Goal: Use online tool/utility

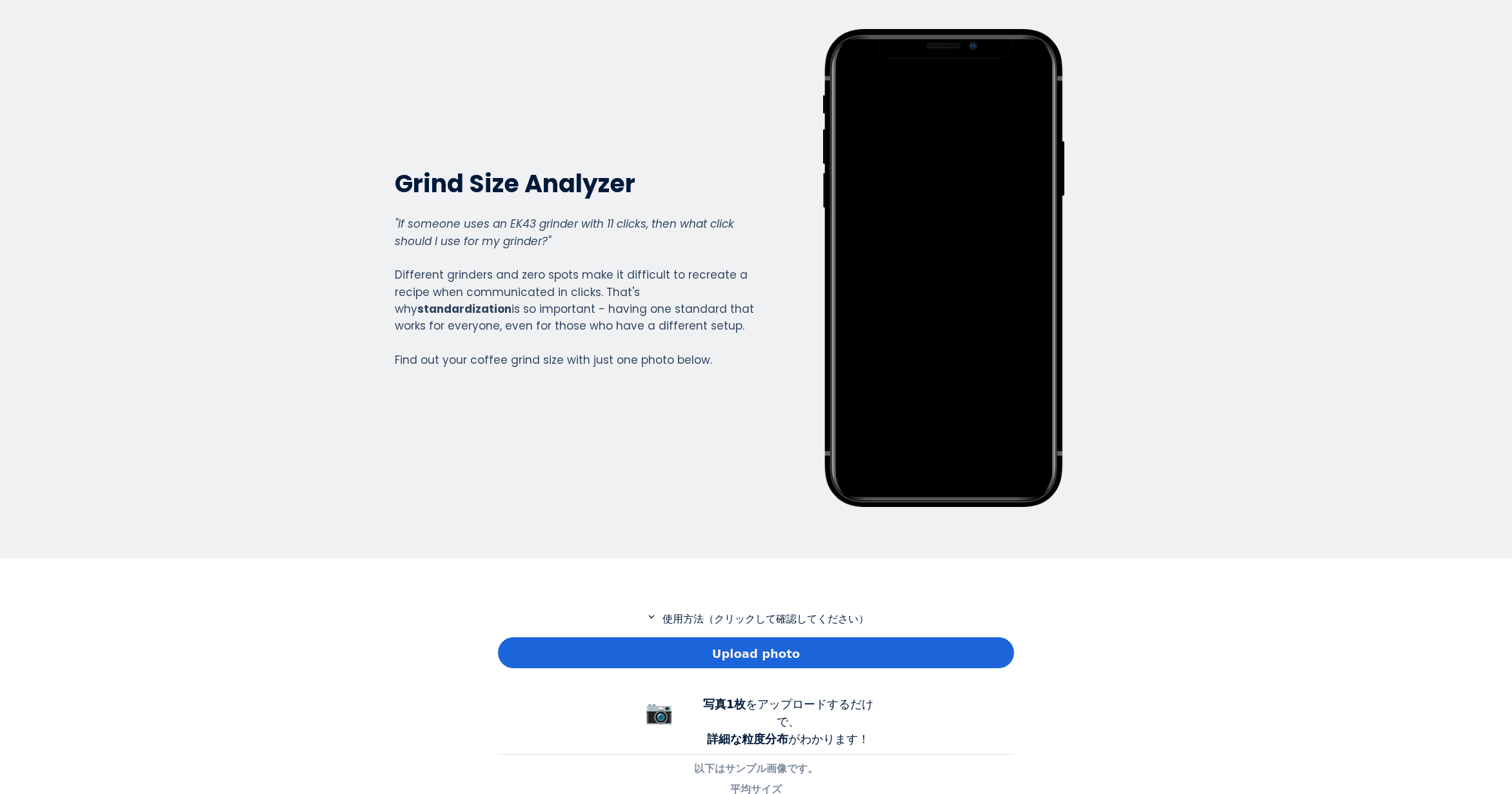
scroll to position [933, 516]
click at [574, 653] on div "Upload photo" at bounding box center [756, 653] width 516 height 31
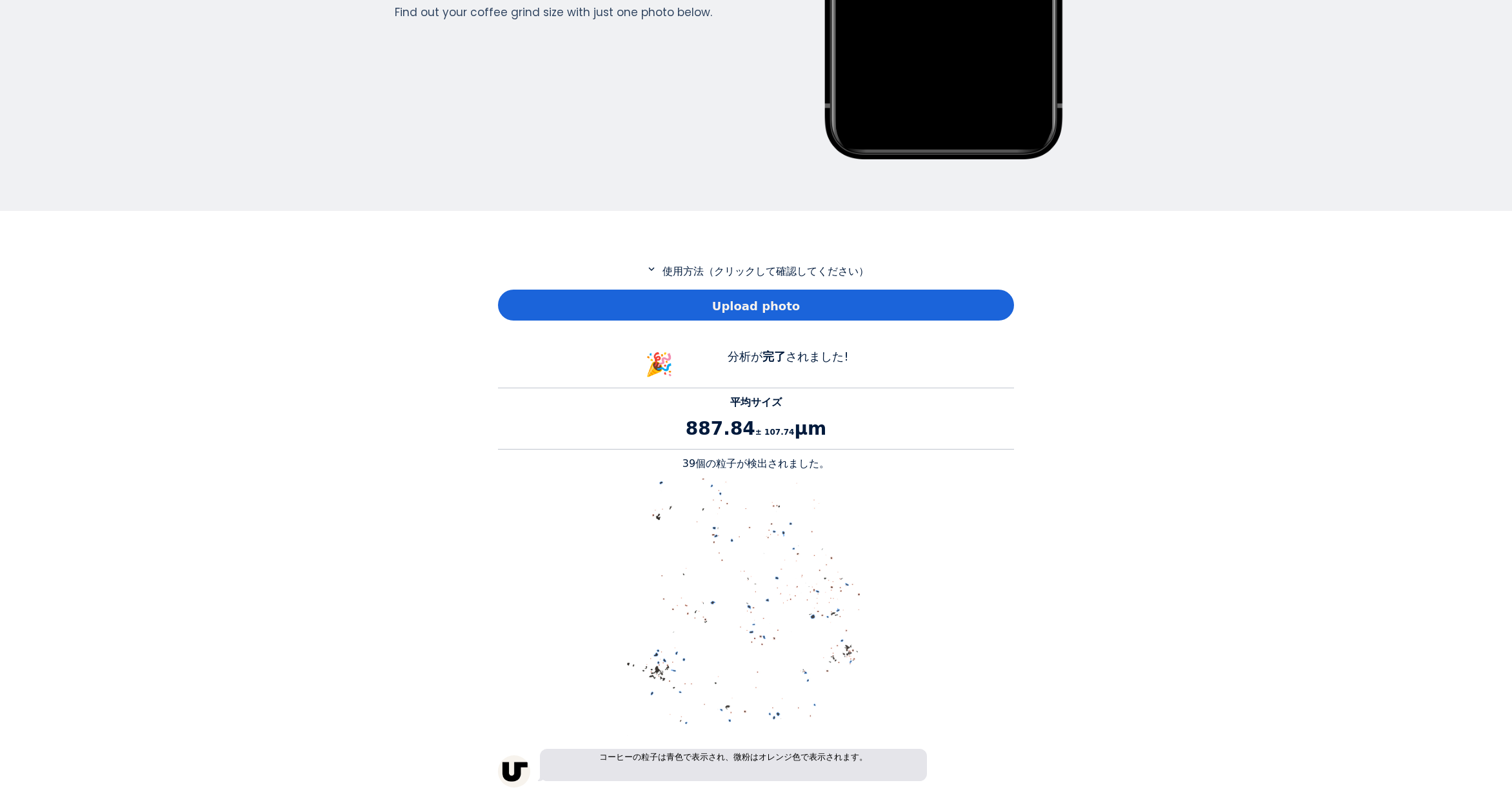
scroll to position [580, 0]
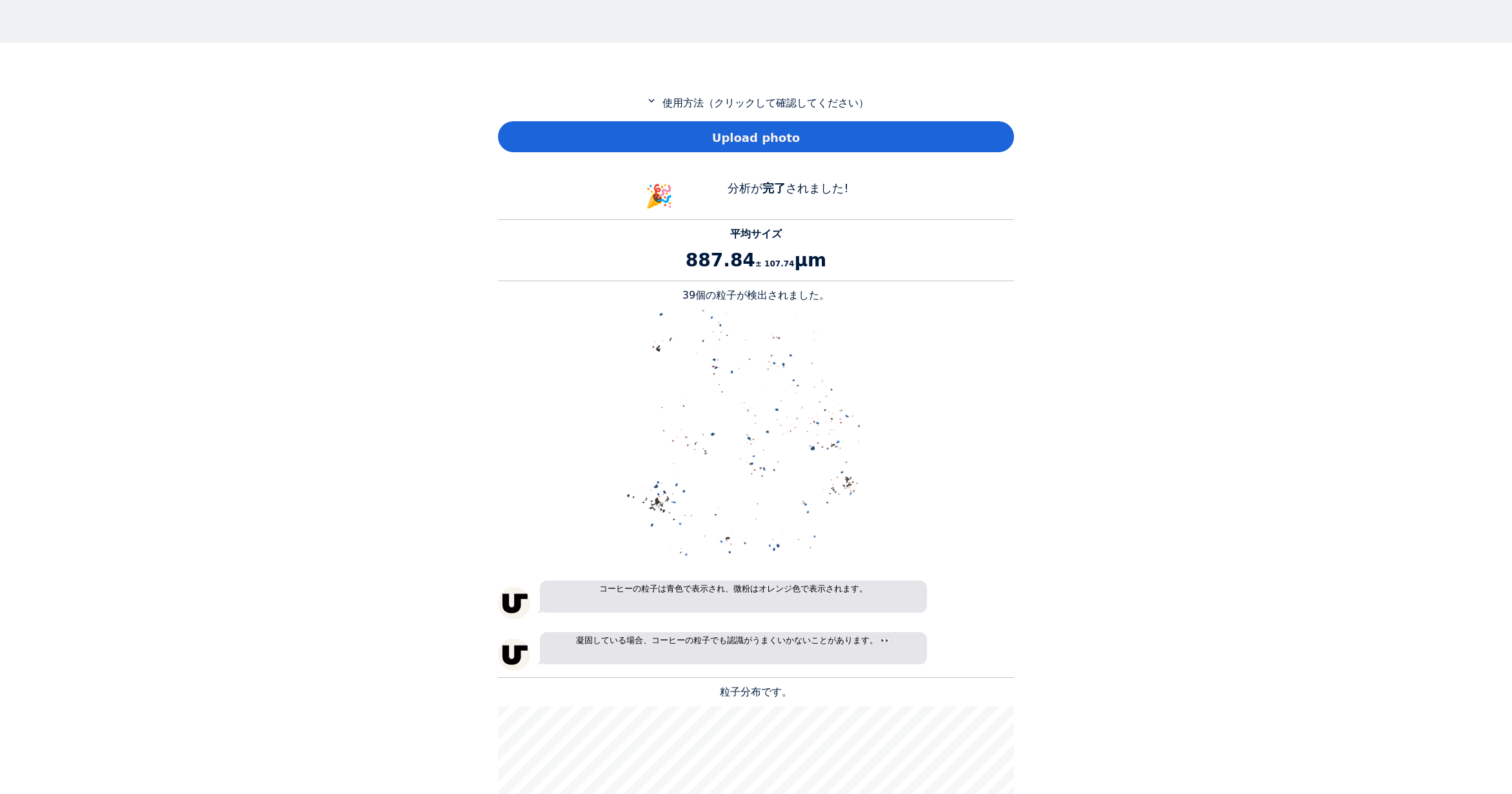
click at [695, 294] on p "39個の粒子が検出されました。" at bounding box center [756, 295] width 516 height 16
copy p "39"
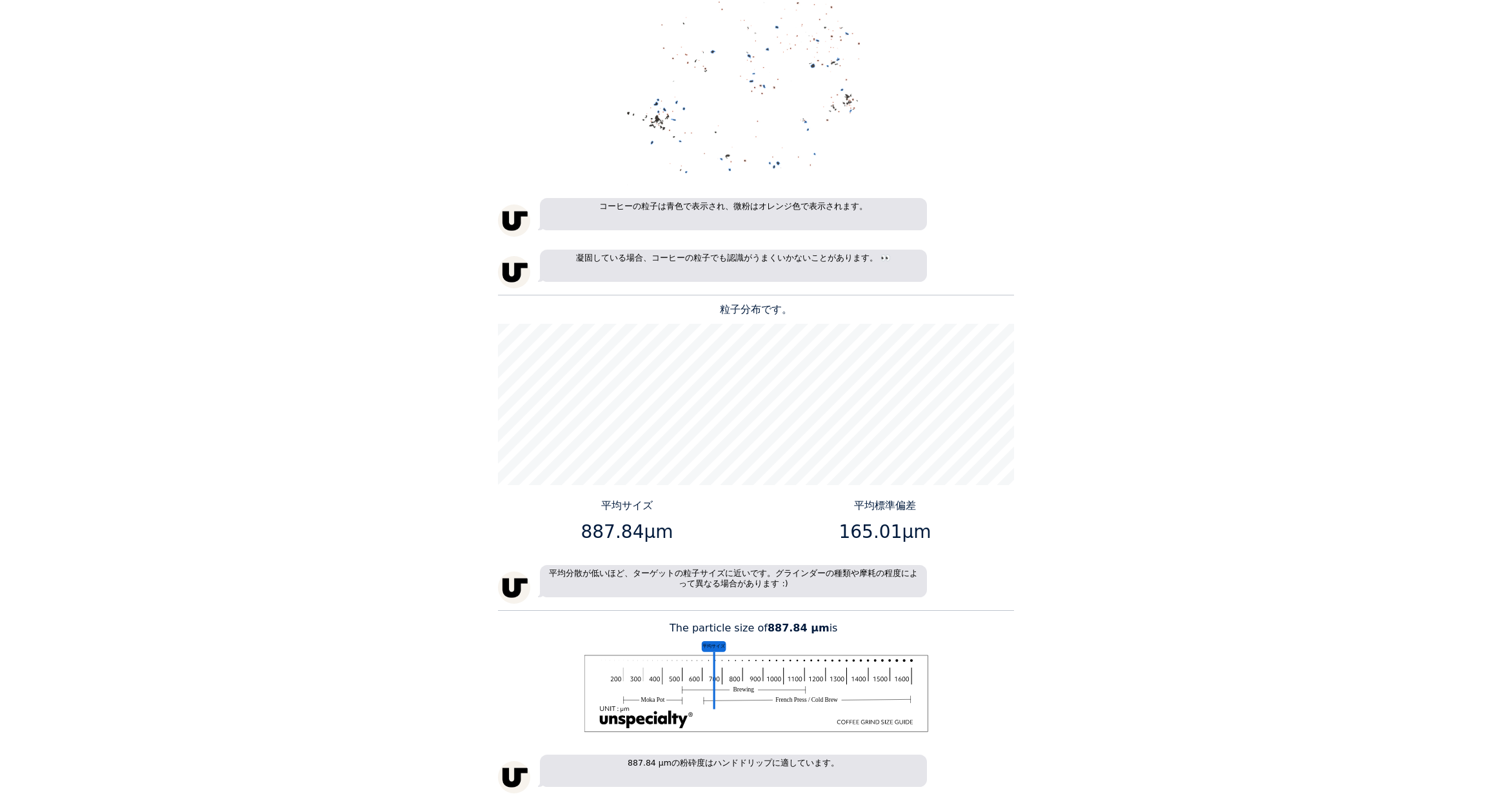
scroll to position [968, 0]
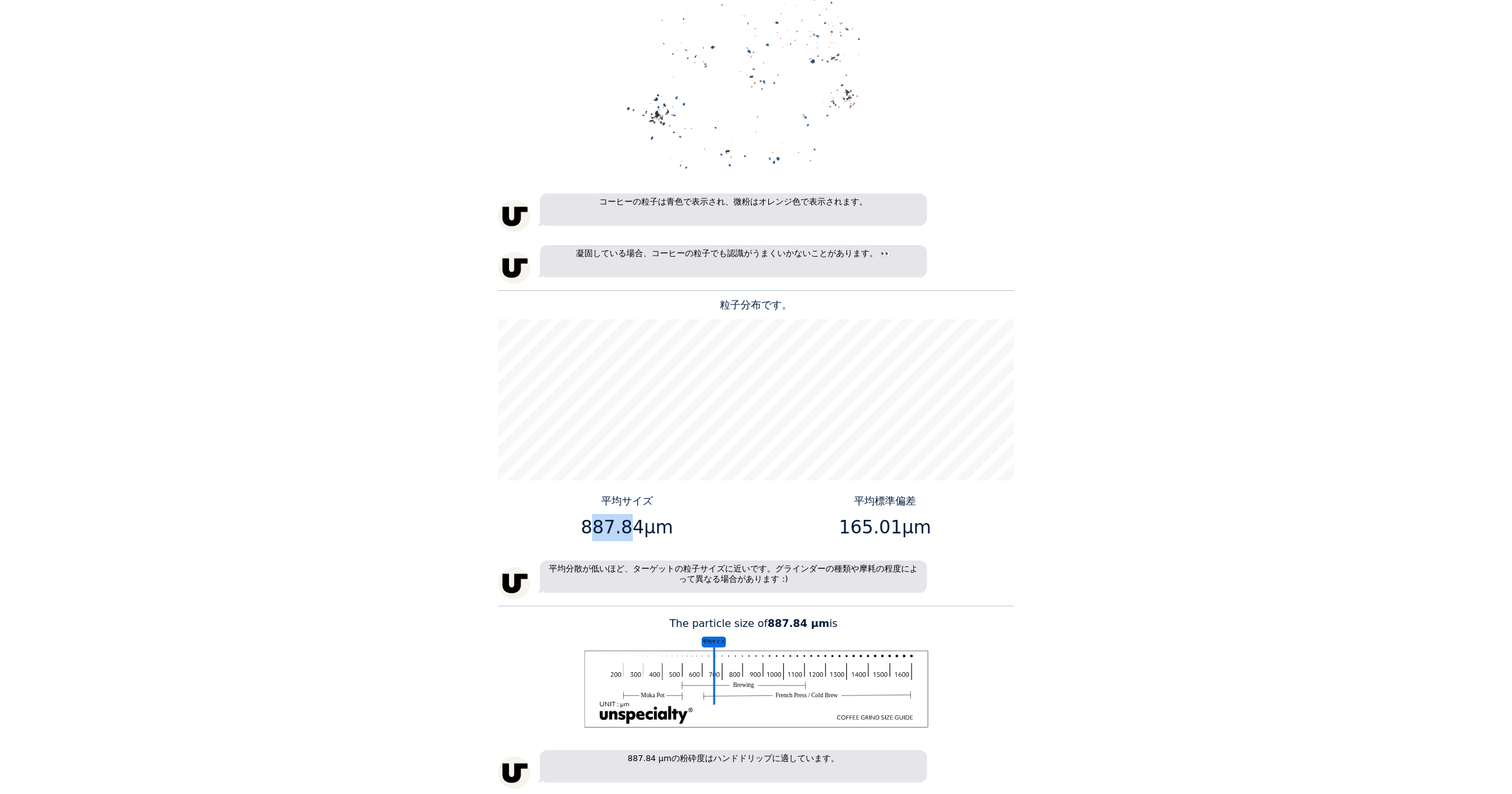
drag, startPoint x: 632, startPoint y: 531, endPoint x: 597, endPoint y: 531, distance: 35.0
click at [597, 531] on p "887.84μm" at bounding box center [627, 528] width 248 height 27
click at [596, 531] on p "887.84μm" at bounding box center [627, 528] width 248 height 27
click at [610, 529] on p "887.84μm" at bounding box center [627, 528] width 248 height 27
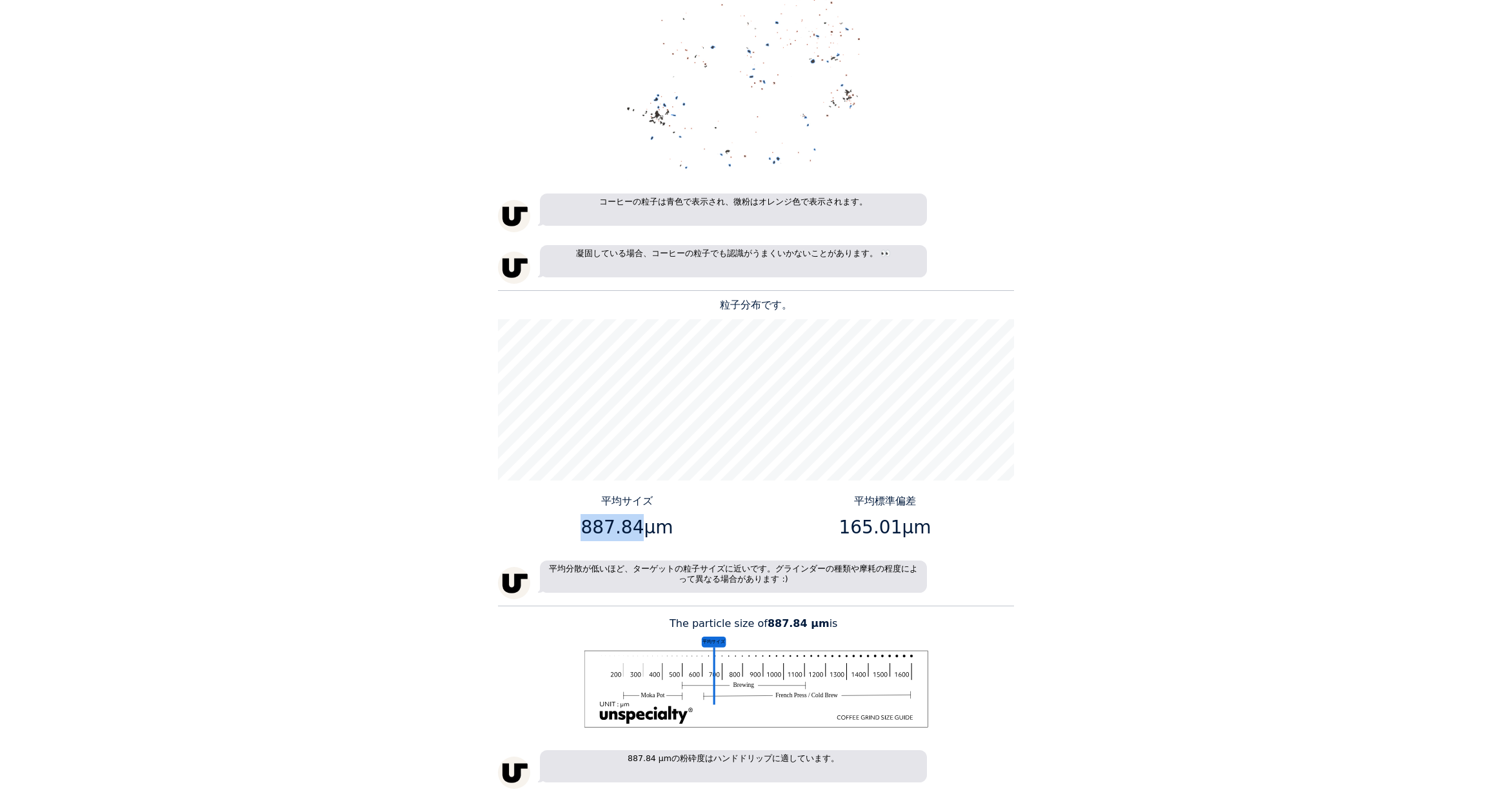
drag, startPoint x: 633, startPoint y: 528, endPoint x: 589, endPoint y: 525, distance: 44.1
click at [589, 525] on p "887.84μm" at bounding box center [627, 528] width 248 height 27
copy p "887.84"
drag, startPoint x: 893, startPoint y: 525, endPoint x: 844, endPoint y: 531, distance: 49.4
click at [844, 531] on p "165.01μm" at bounding box center [885, 528] width 248 height 27
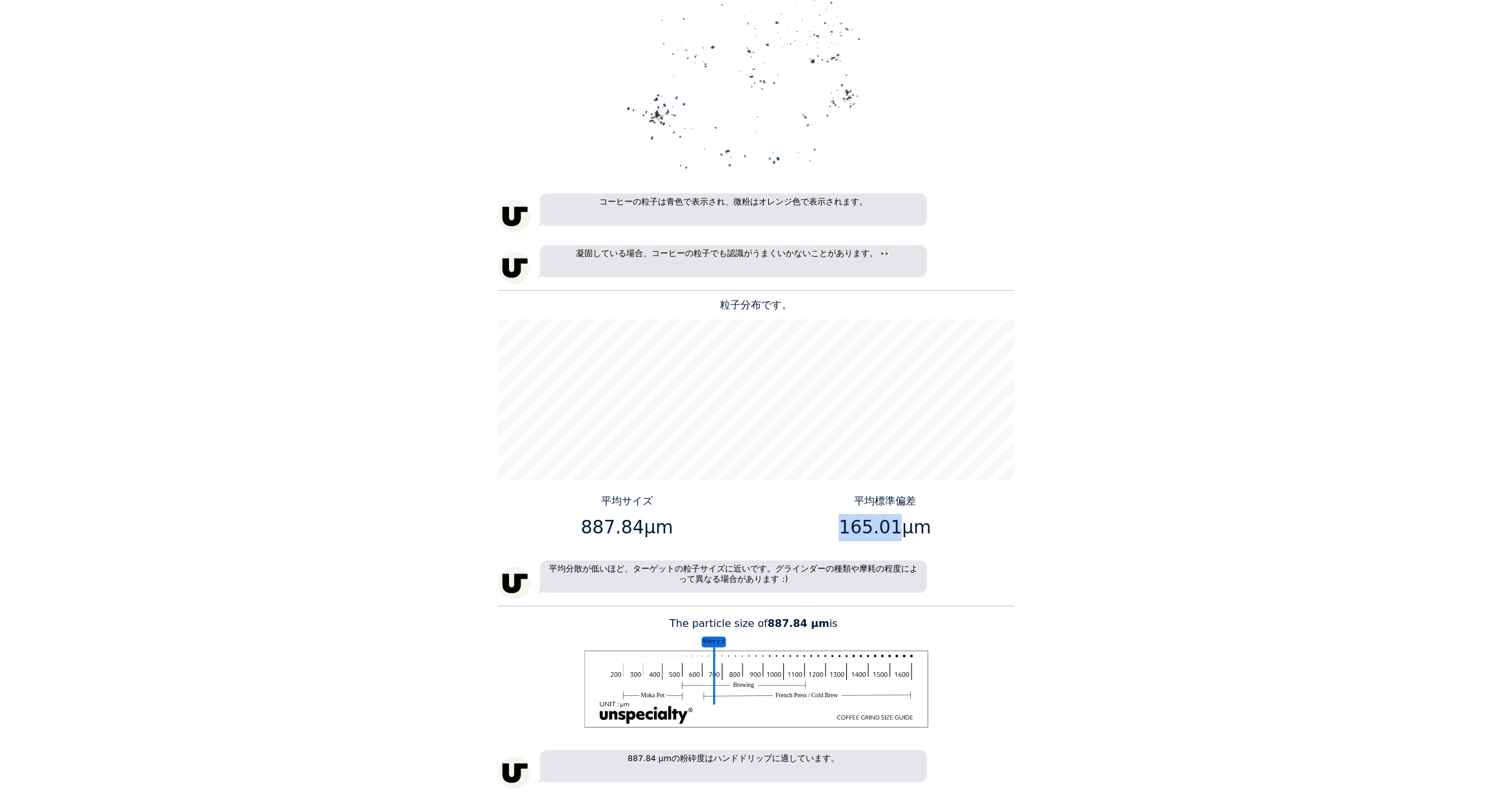
copy p "165.01"
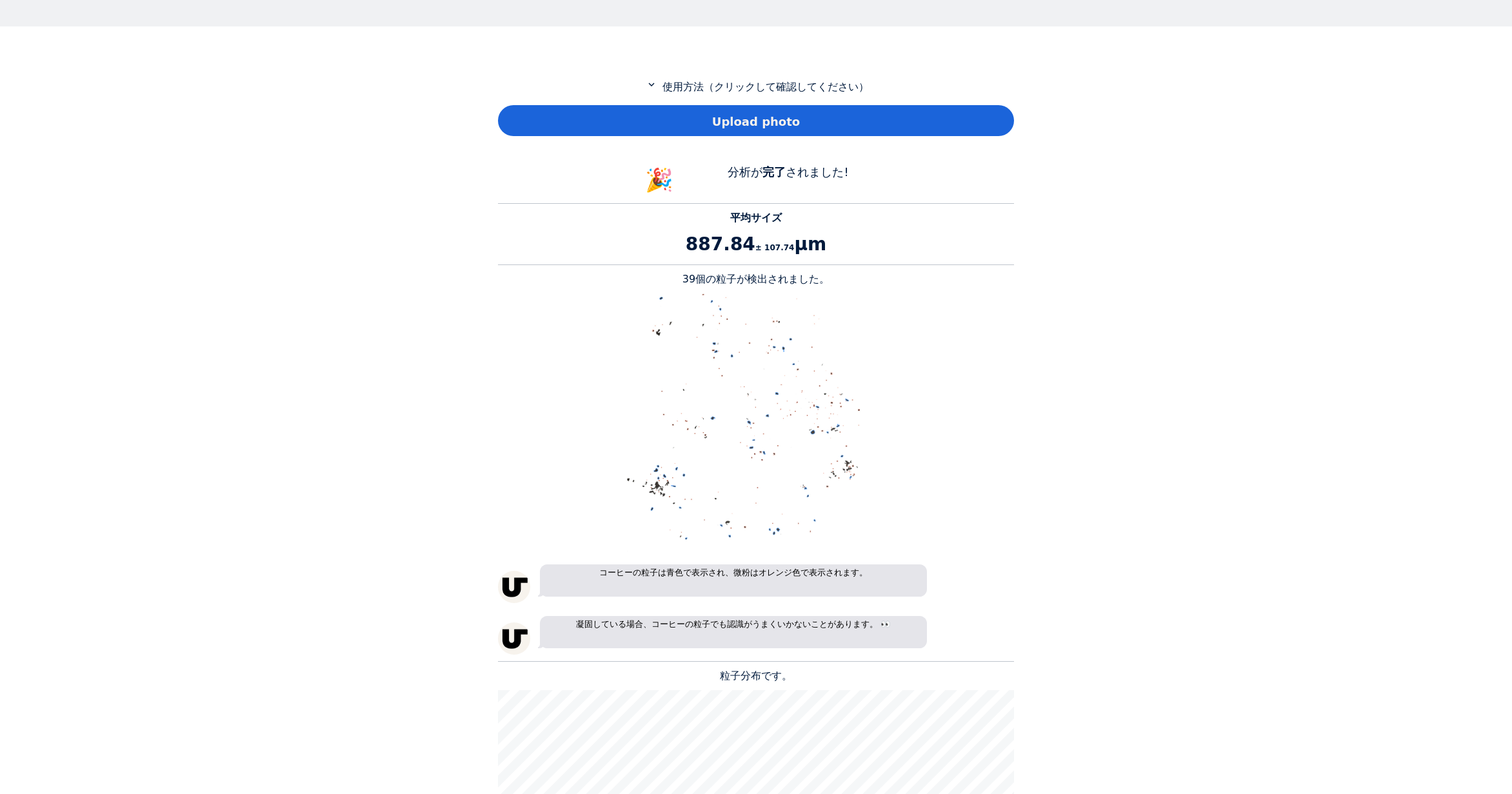
scroll to position [451, 0]
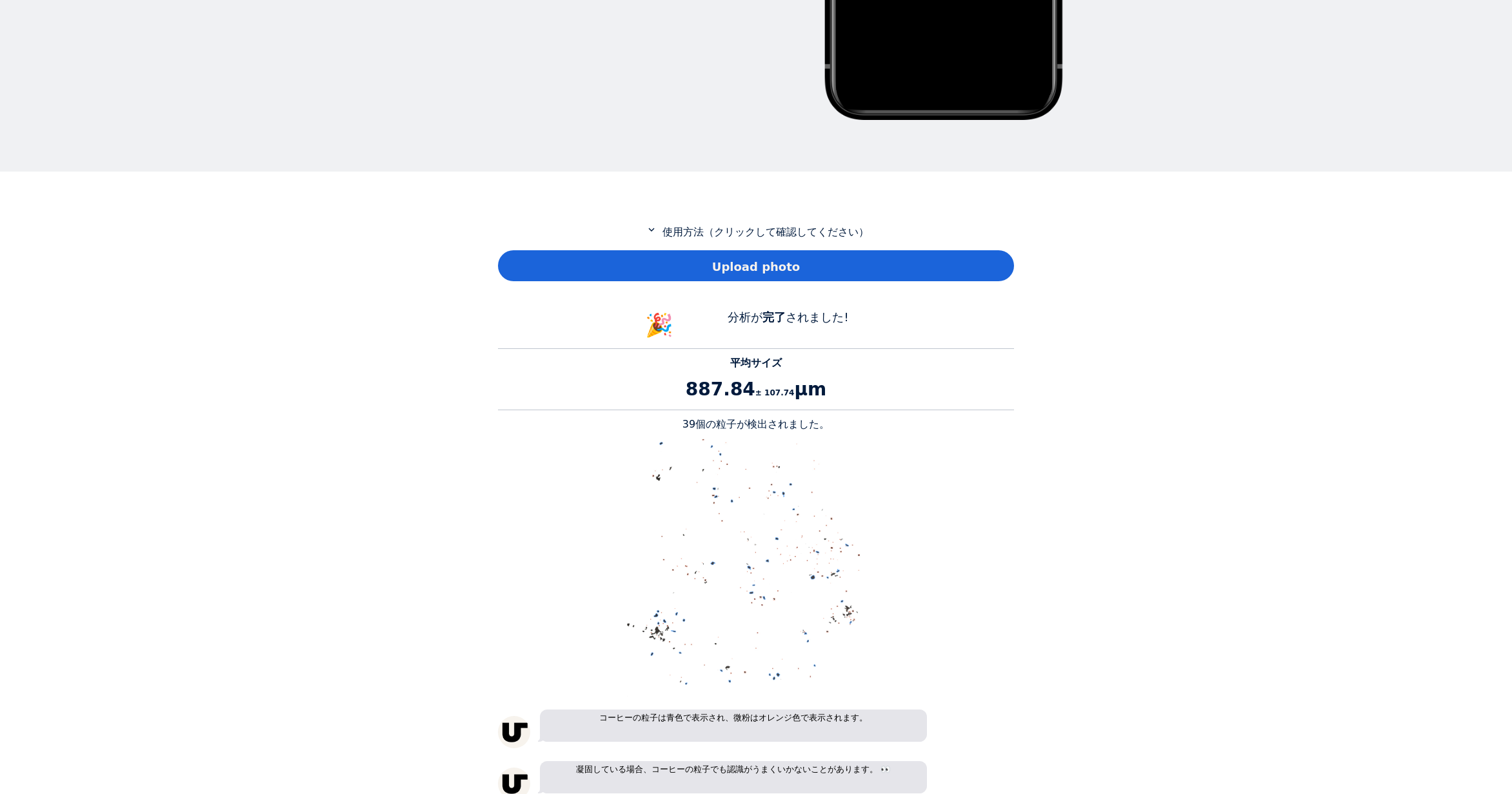
click at [577, 268] on div "Upload photo" at bounding box center [756, 266] width 516 height 31
